Goal: Information Seeking & Learning: Find specific fact

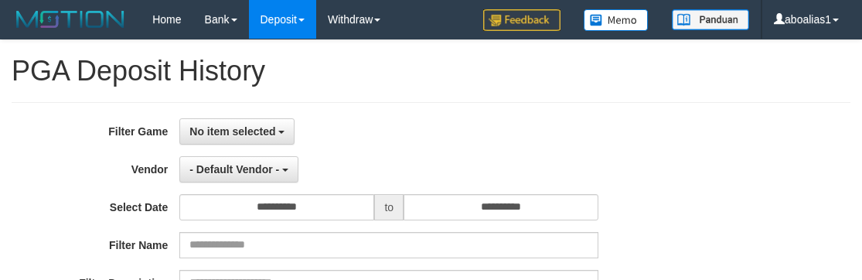
select select
select select "**"
click at [270, 125] on span "No item selected" at bounding box center [232, 131] width 86 height 12
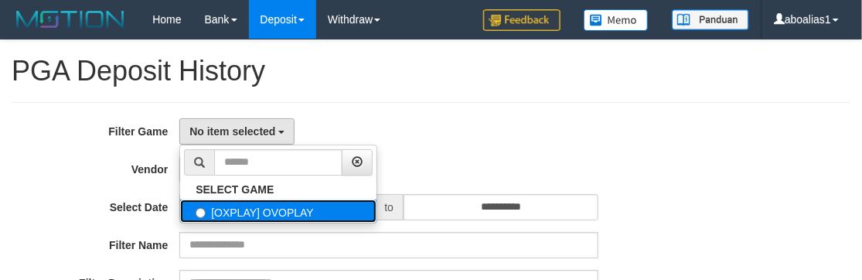
drag, startPoint x: 268, startPoint y: 213, endPoint x: 262, endPoint y: 173, distance: 40.7
click at [268, 209] on label "[OXPLAY] OVOPLAY" at bounding box center [278, 210] width 196 height 23
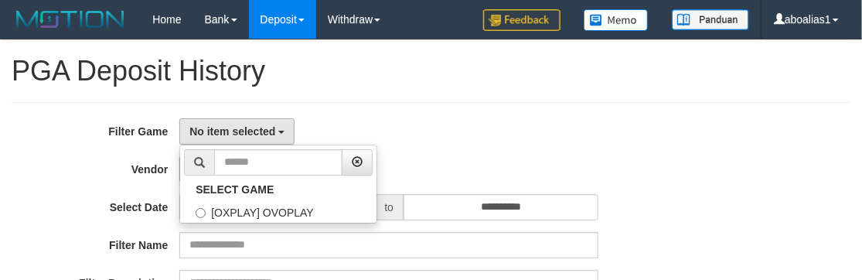
select select "****"
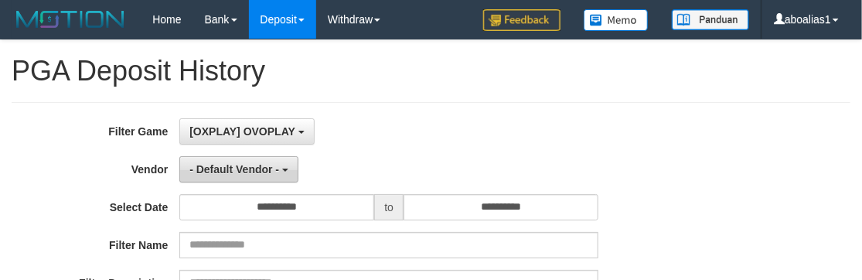
click at [261, 168] on span "- Default Vendor -" at bounding box center [234, 169] width 90 height 12
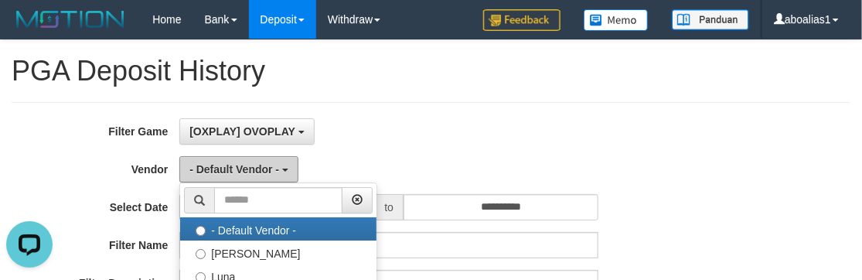
scroll to position [210, 0]
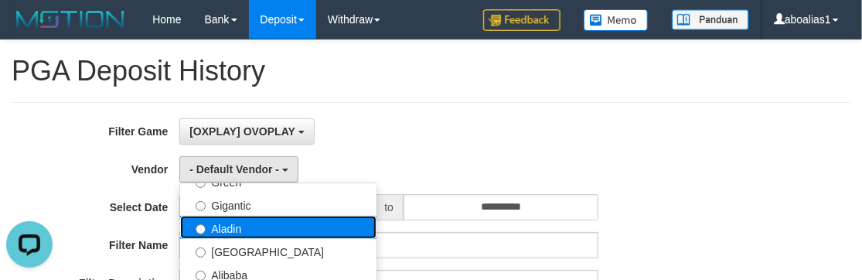
click at [270, 223] on label "Aladin" at bounding box center [278, 227] width 196 height 23
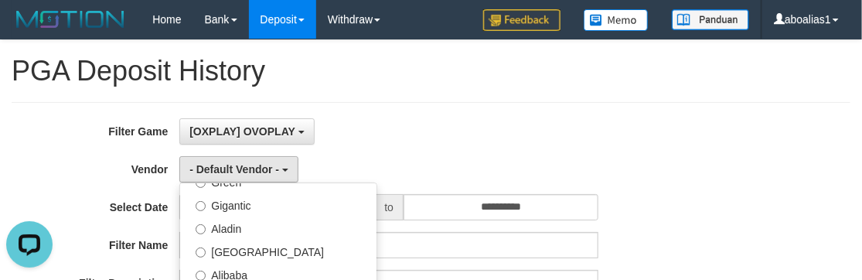
select select "**********"
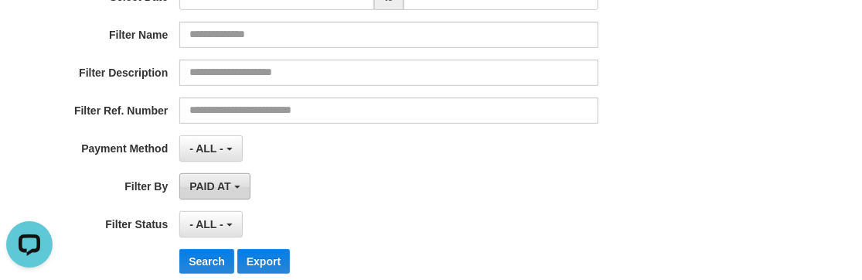
click at [230, 180] on span "PAID AT" at bounding box center [209, 186] width 41 height 12
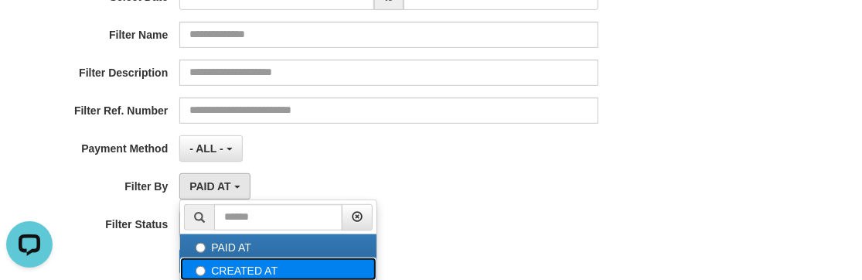
click at [237, 259] on label "CREATED AT" at bounding box center [278, 268] width 196 height 23
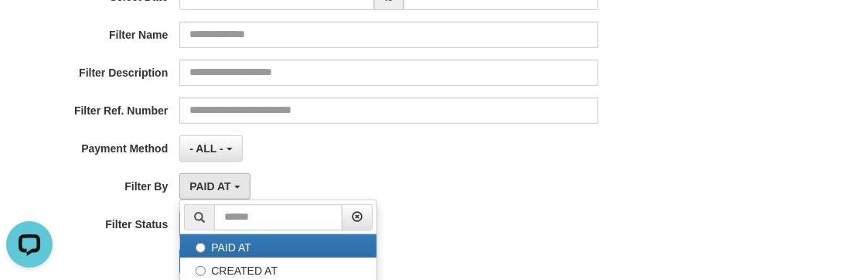
select select "*"
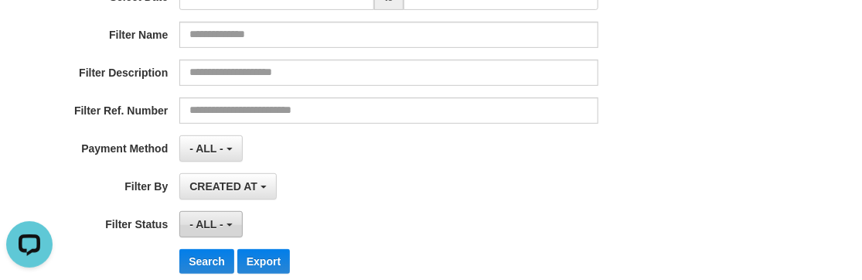
click at [220, 224] on span "- ALL -" at bounding box center [206, 224] width 34 height 12
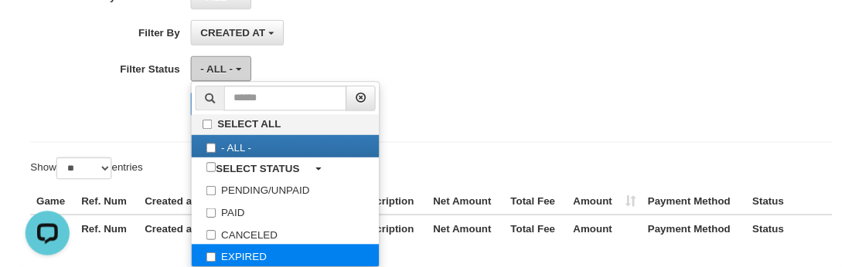
scroll to position [421, 0]
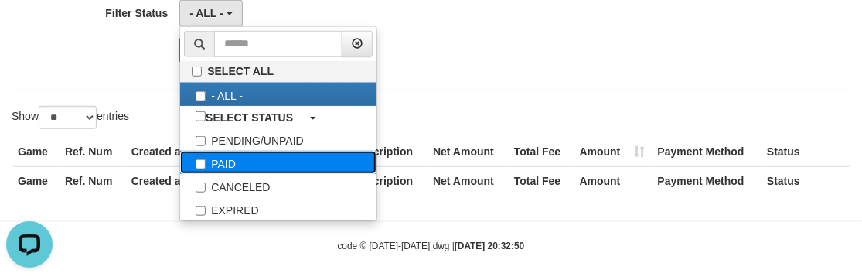
click at [220, 165] on label "PAID" at bounding box center [278, 162] width 196 height 23
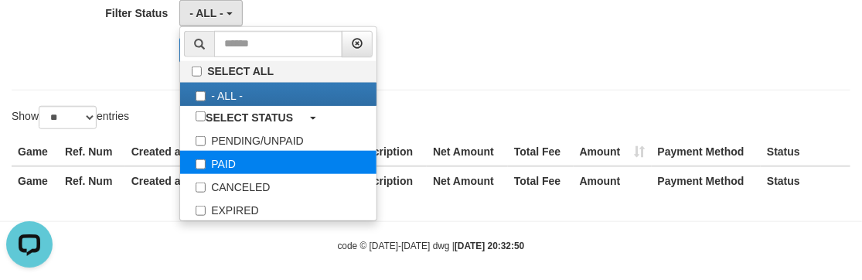
select select "*"
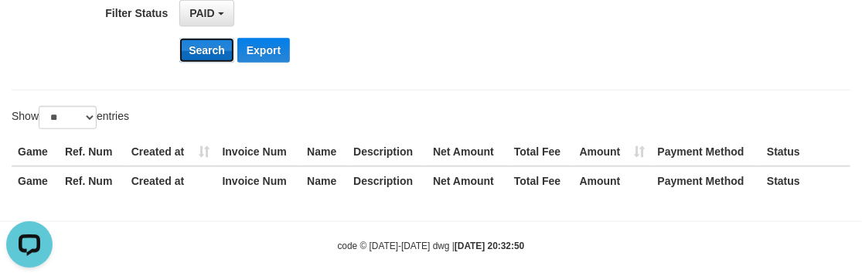
click at [189, 45] on button "Search" at bounding box center [206, 50] width 55 height 25
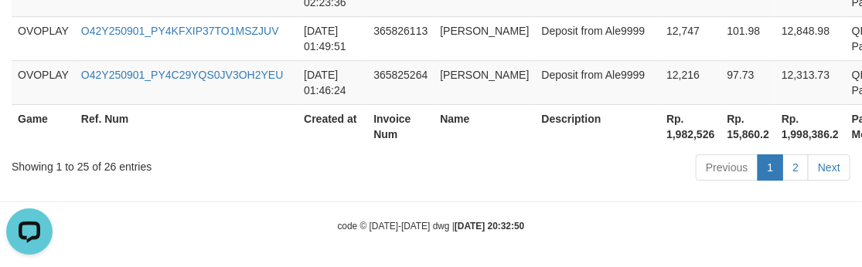
scroll to position [1600, 0]
click at [660, 134] on th "Rp. 1,982,526" at bounding box center [690, 126] width 60 height 44
copy th "1,982,526"
click at [219, 175] on div "Showing 1 to 25 of 26 entries Previous 1 2 Next" at bounding box center [431, 168] width 862 height 33
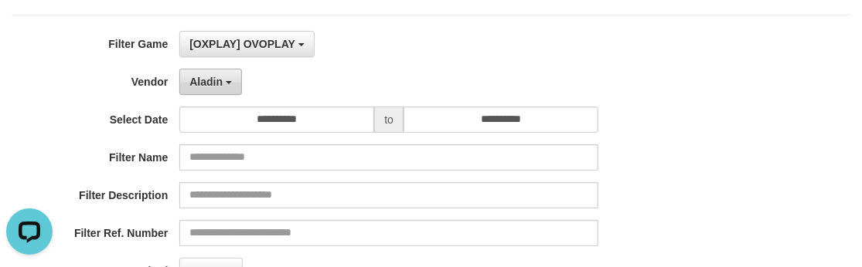
scroll to position [0, 0]
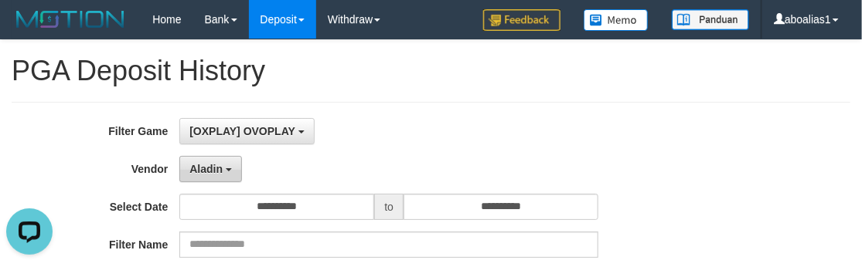
click at [223, 178] on button "Aladin" at bounding box center [210, 169] width 63 height 26
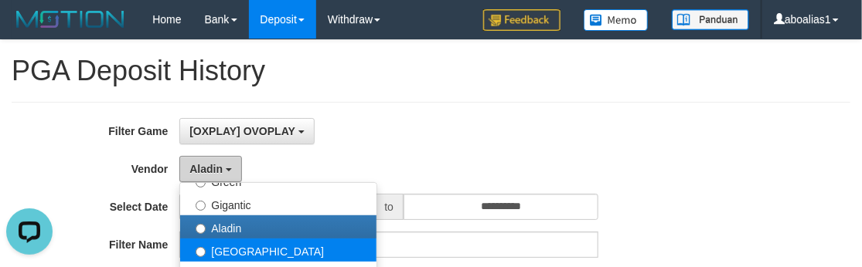
scroll to position [281, 0]
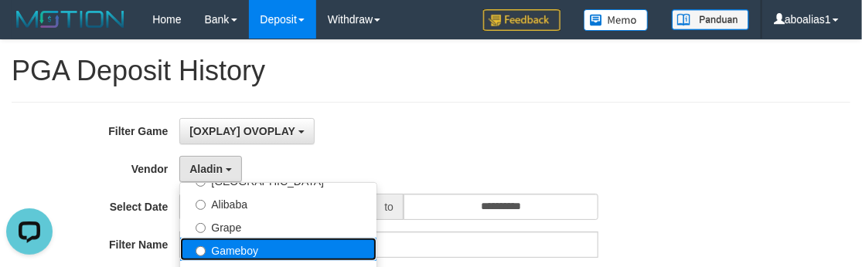
click at [267, 241] on label "Gameboy" at bounding box center [278, 249] width 196 height 23
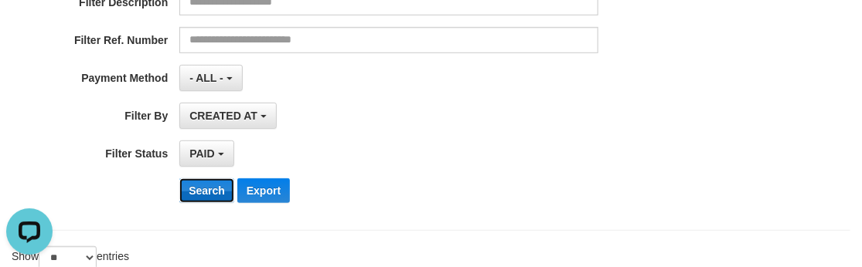
click at [179, 190] on button "Search" at bounding box center [206, 191] width 55 height 25
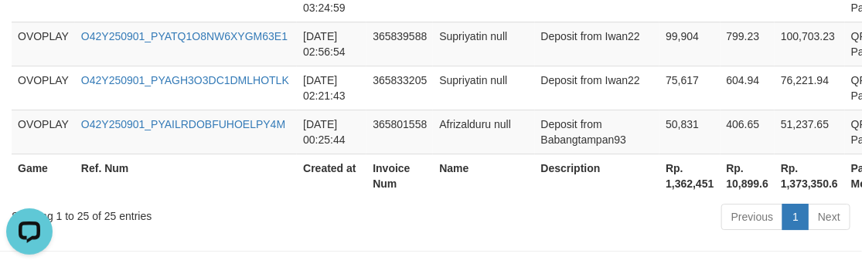
scroll to position [1600, 0]
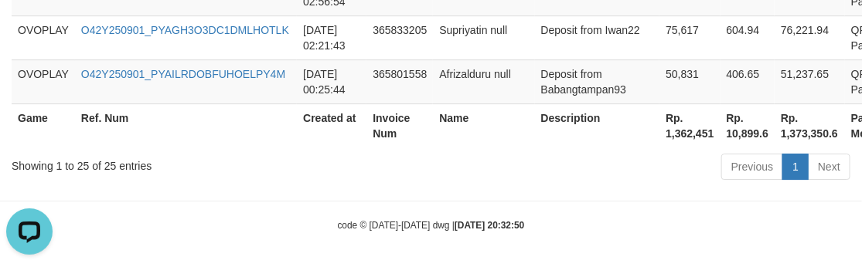
click at [659, 128] on th "Rp. 1,362,451" at bounding box center [689, 126] width 60 height 44
copy th "1,362,451"
drag, startPoint x: 397, startPoint y: 186, endPoint x: 372, endPoint y: 155, distance: 40.7
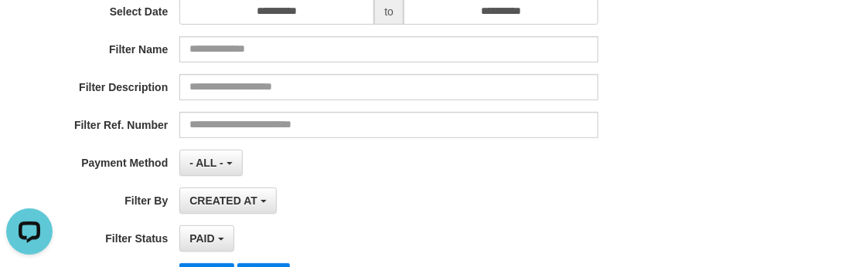
scroll to position [55, 0]
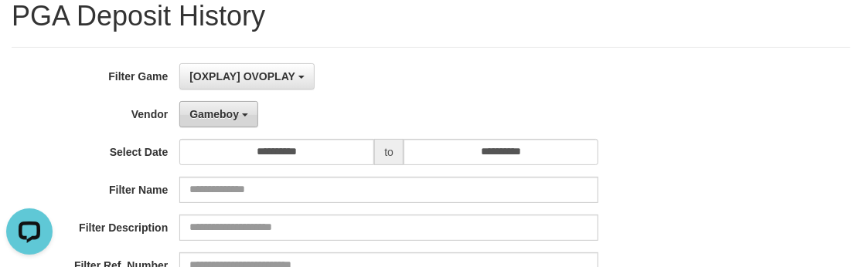
click at [221, 108] on span "Gameboy" at bounding box center [213, 114] width 49 height 12
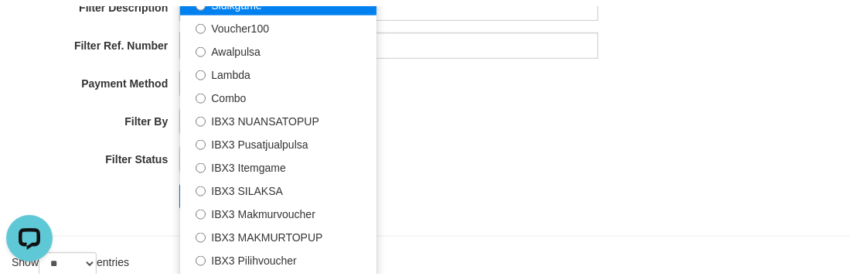
scroll to position [336, 0]
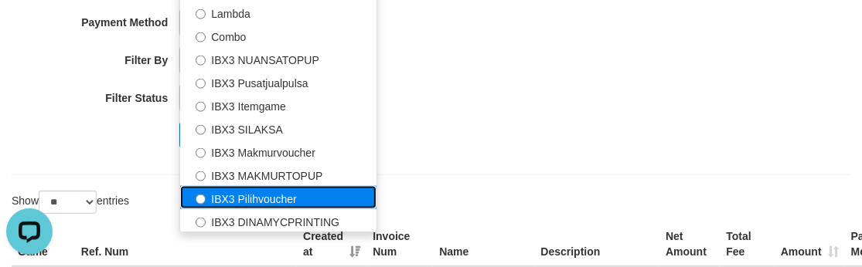
click at [277, 198] on label "IBX3 Pilihvoucher" at bounding box center [278, 197] width 196 height 23
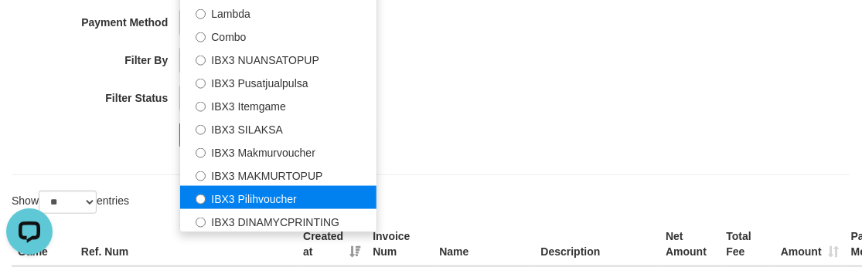
select select "**********"
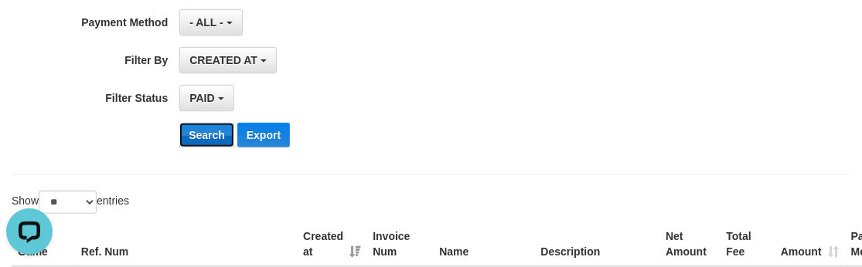
click at [199, 136] on button "Search" at bounding box center [206, 135] width 55 height 25
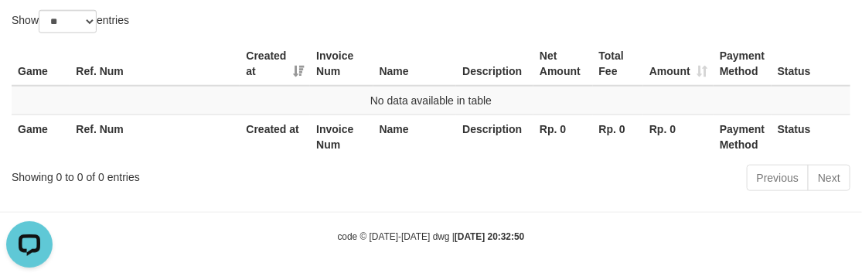
scroll to position [518, 0]
click at [536, 143] on th "Rp. 0" at bounding box center [563, 136] width 60 height 44
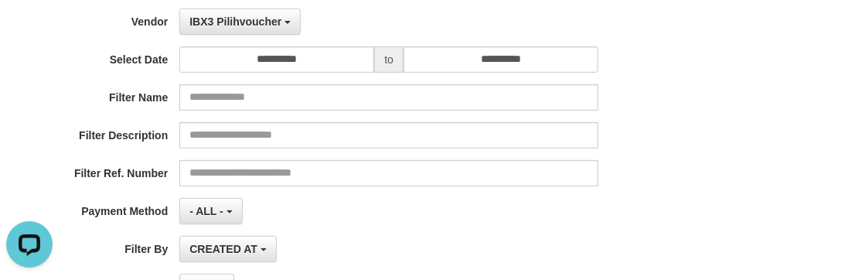
scroll to position [0, 0]
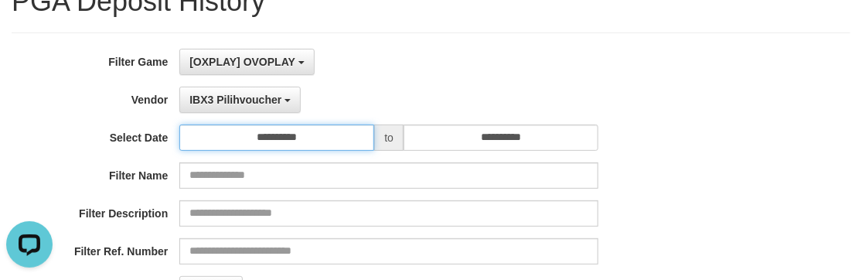
click at [326, 134] on input "**********" at bounding box center [276, 137] width 195 height 26
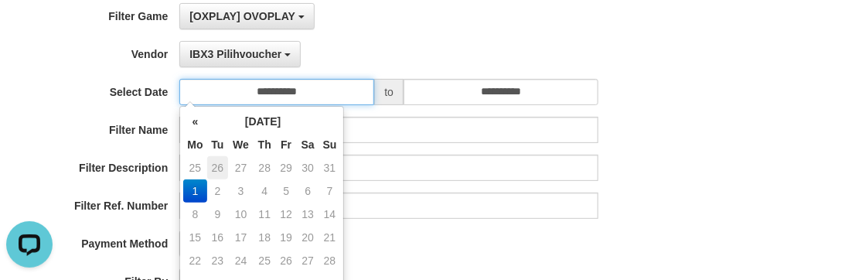
scroll to position [140, 0]
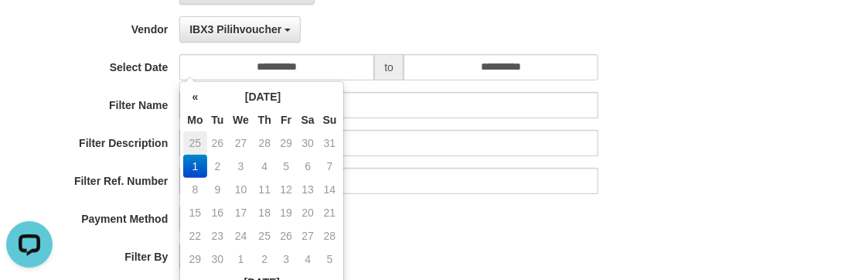
click at [192, 138] on td "25" at bounding box center [194, 142] width 23 height 23
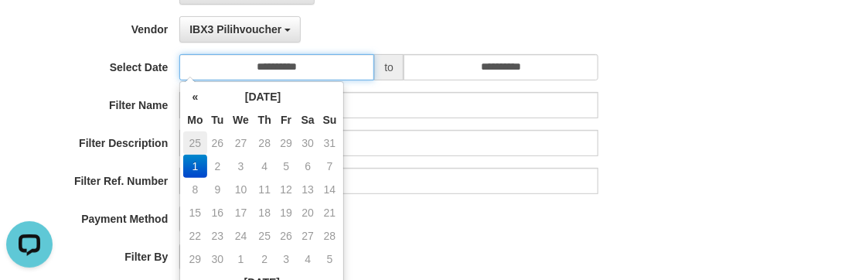
type input "**********"
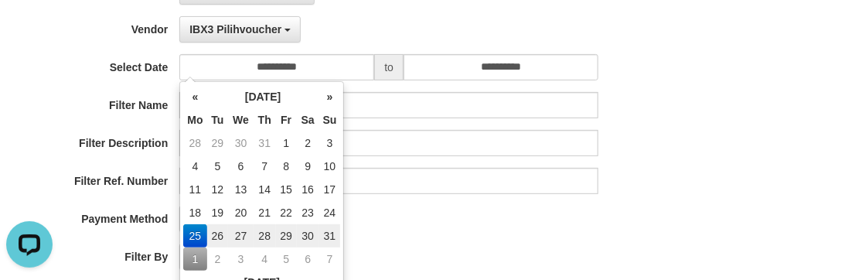
click at [396, 202] on div "**********" at bounding box center [359, 166] width 718 height 377
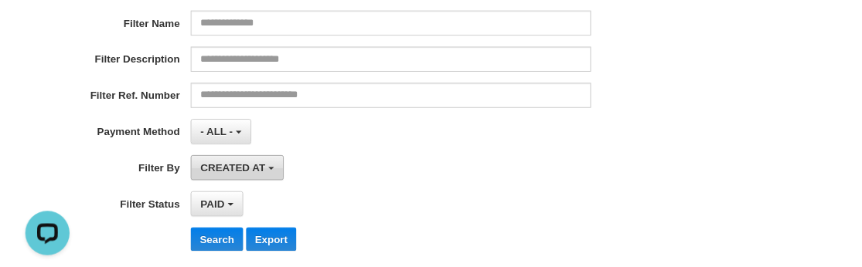
scroll to position [281, 0]
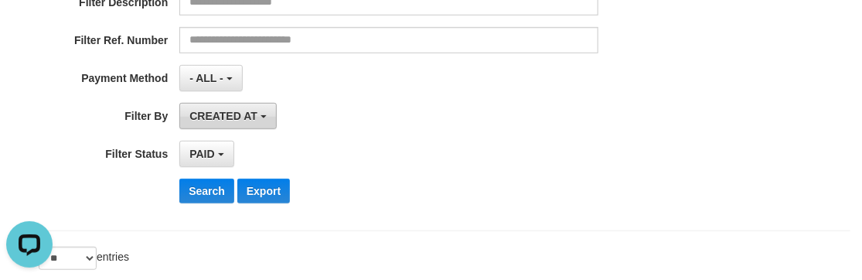
click at [239, 118] on span "CREATED AT" at bounding box center [223, 116] width 68 height 12
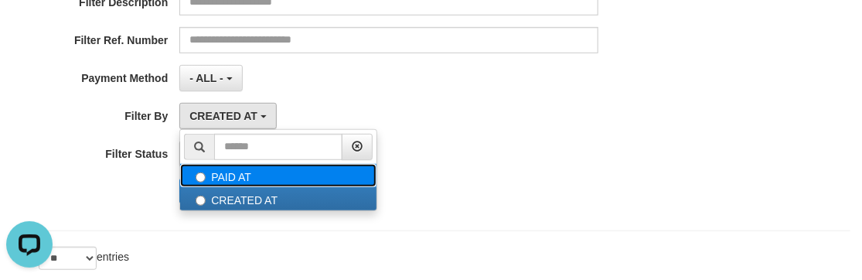
click at [216, 165] on label "PAID AT" at bounding box center [278, 175] width 196 height 23
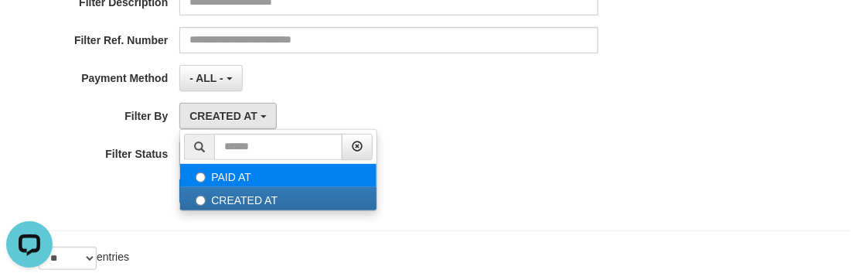
select select "*"
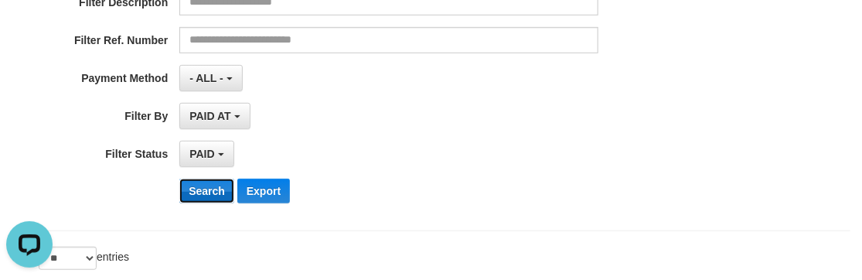
click at [197, 196] on button "Search" at bounding box center [206, 191] width 55 height 25
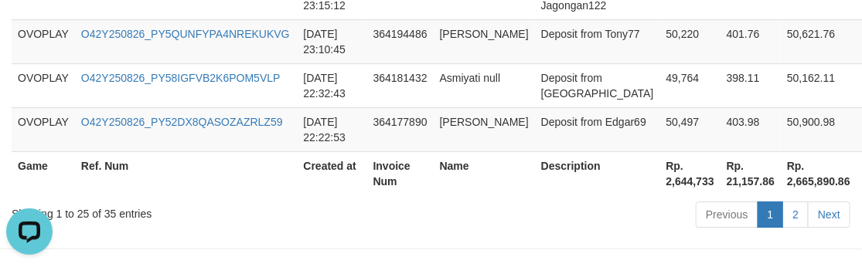
scroll to position [1600, 0]
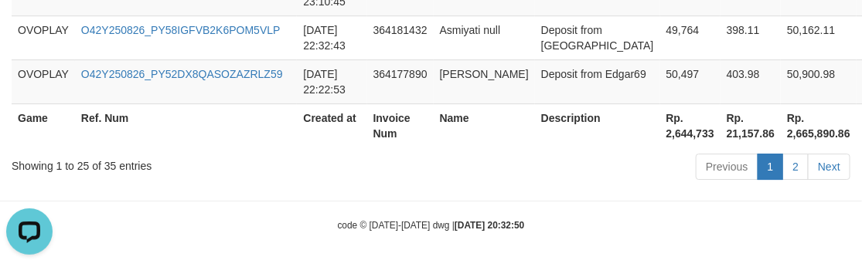
click at [660, 131] on th "Rp. 2,644,733" at bounding box center [690, 126] width 60 height 44
drag, startPoint x: 648, startPoint y: 131, endPoint x: 5, endPoint y: 134, distance: 642.2
click at [660, 131] on th "Rp. 2,644,733" at bounding box center [690, 126] width 60 height 44
copy th "2,644,733"
click at [488, 131] on th "Name" at bounding box center [484, 126] width 101 height 44
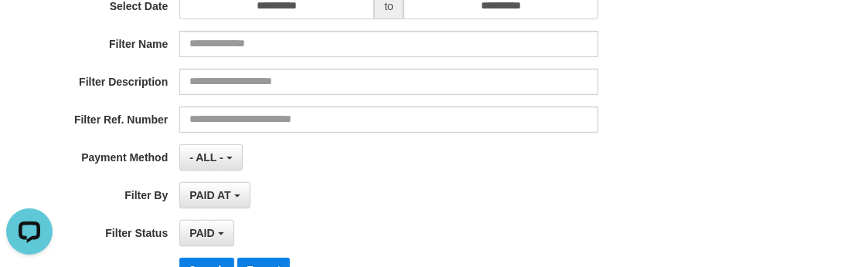
scroll to position [125, 0]
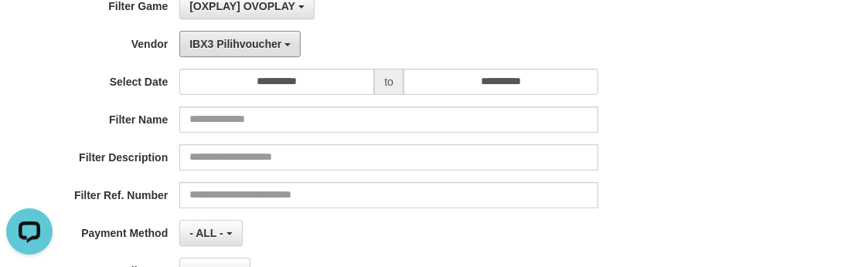
drag, startPoint x: 235, startPoint y: 39, endPoint x: 293, endPoint y: 150, distance: 125.5
click at [236, 39] on span "IBX3 Pilihvoucher" at bounding box center [235, 44] width 92 height 12
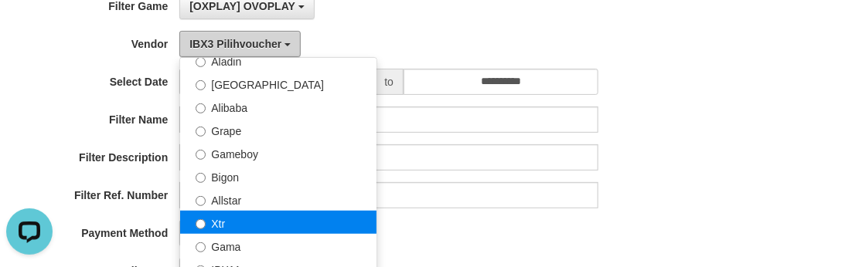
scroll to position [225, 0]
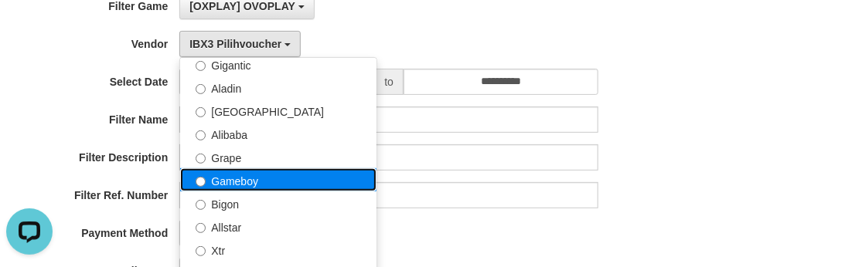
click at [268, 168] on label "Gameboy" at bounding box center [278, 179] width 196 height 23
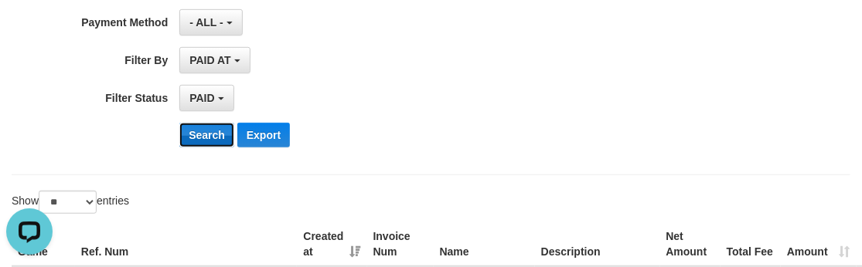
click at [207, 136] on button "Search" at bounding box center [206, 135] width 55 height 25
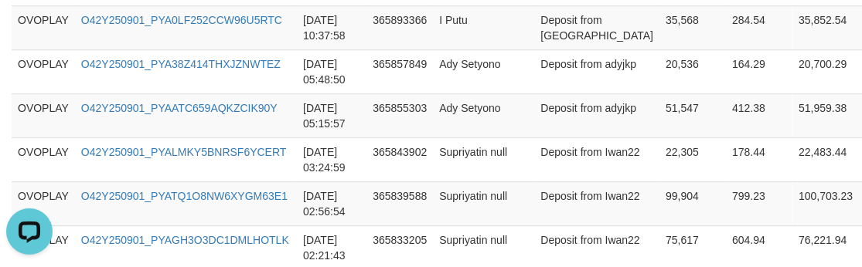
scroll to position [1600, 0]
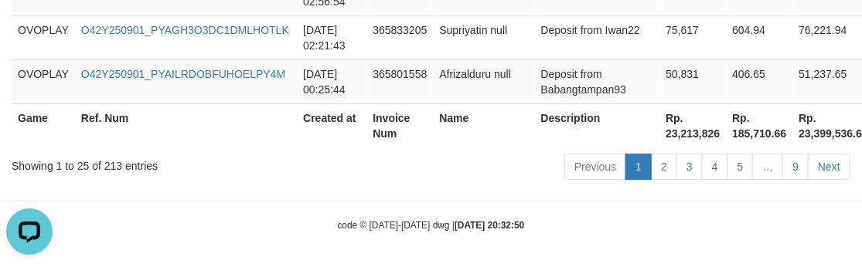
click at [659, 142] on th "Rp. 23,213,826" at bounding box center [692, 126] width 66 height 44
copy th "23,213,826"
click at [478, 179] on div "Previous 1 2 3 4 5 … 9 Next" at bounding box center [610, 168] width 479 height 33
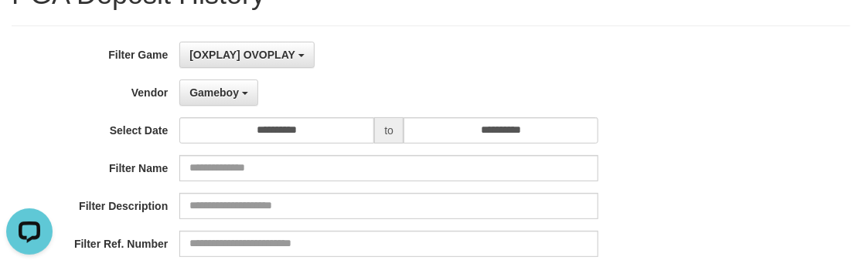
scroll to position [0, 0]
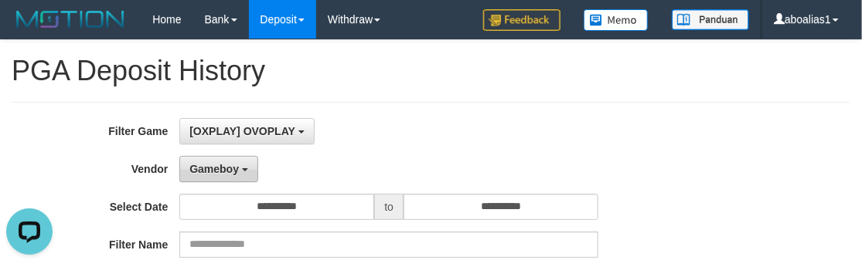
click at [219, 156] on button "Gameboy" at bounding box center [218, 169] width 79 height 26
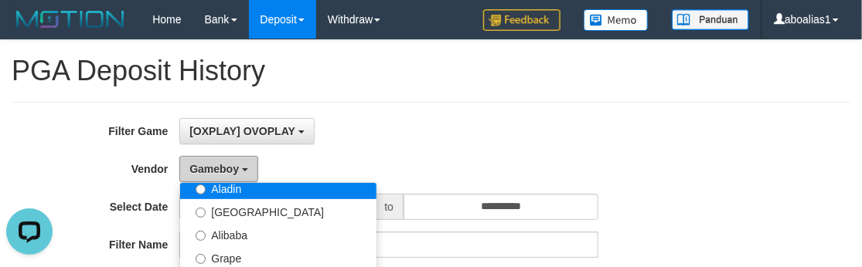
scroll to position [225, 0]
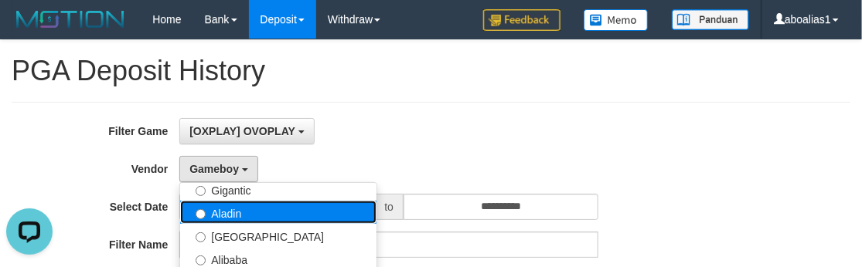
click at [248, 216] on label "Aladin" at bounding box center [278, 212] width 196 height 23
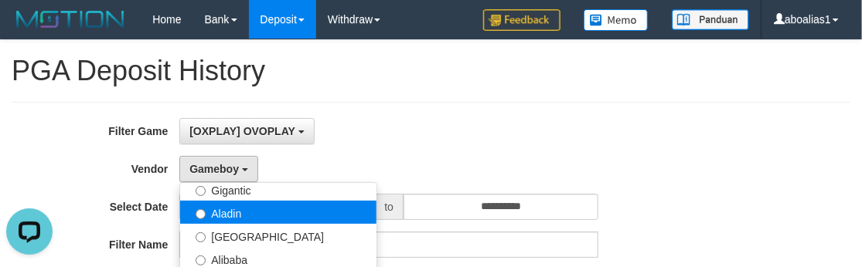
select select "**********"
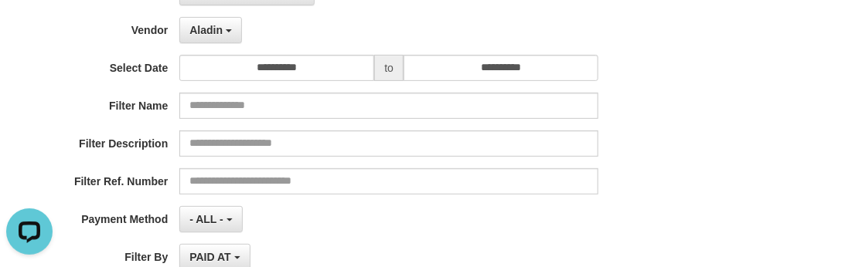
scroll to position [281, 0]
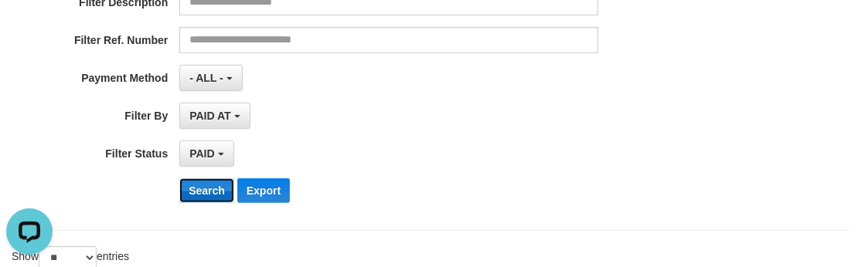
click at [195, 185] on button "Search" at bounding box center [206, 191] width 55 height 25
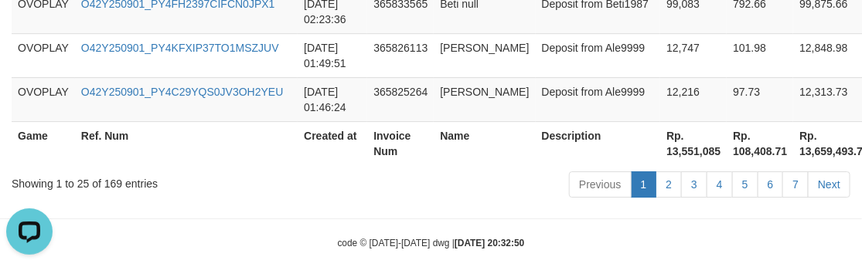
scroll to position [1600, 0]
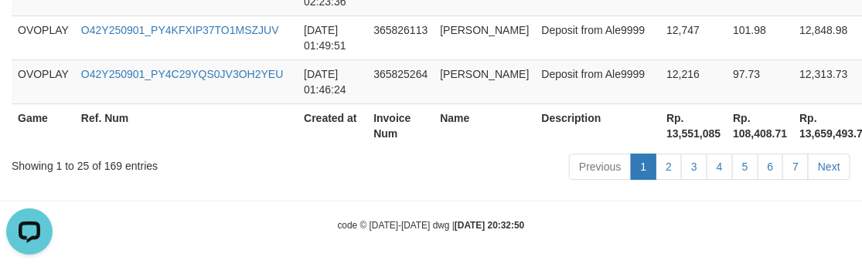
click at [660, 137] on th "Rp. 13,551,085" at bounding box center [693, 126] width 66 height 44
copy th "13,551,085"
